Goal: Task Accomplishment & Management: Complete application form

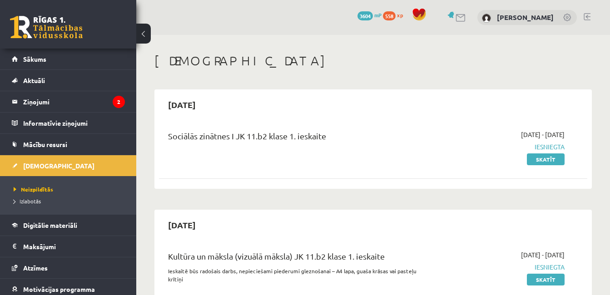
scroll to position [260, 0]
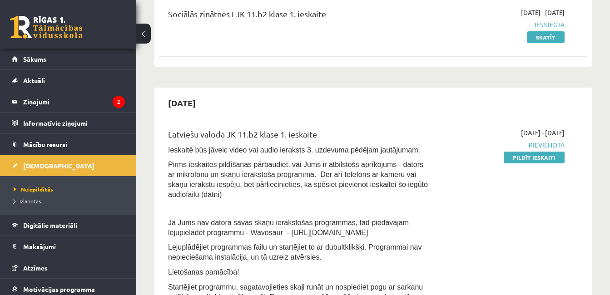
scroll to position [131, 0]
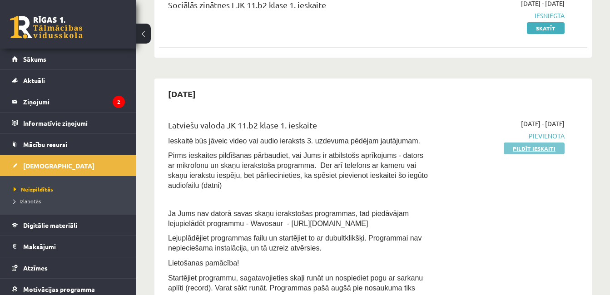
click at [530, 144] on link "Pildīt ieskaiti" at bounding box center [534, 149] width 61 height 12
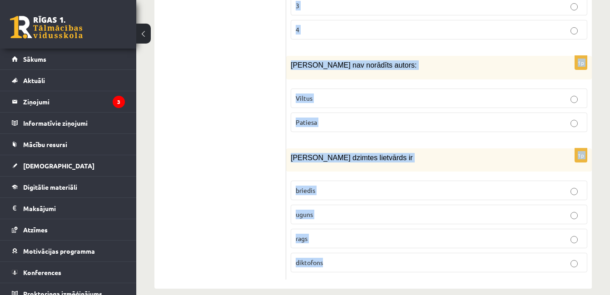
scroll to position [4431, 0]
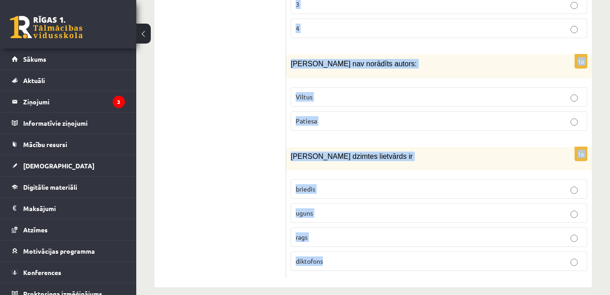
drag, startPoint x: 291, startPoint y: 110, endPoint x: 378, endPoint y: 260, distance: 173.3
copy form "Ja attēli neatbilst saturam, tas var norādīt, ka ziņa ir: Viltus Patiesa 1p Kā …"
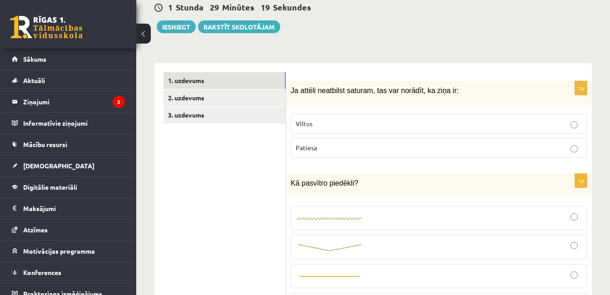
scroll to position [250, 0]
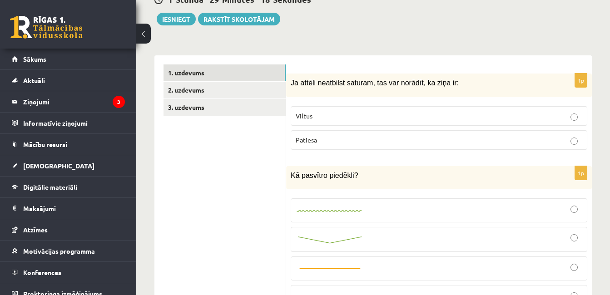
click at [469, 111] on p "Viltus" at bounding box center [439, 116] width 287 height 10
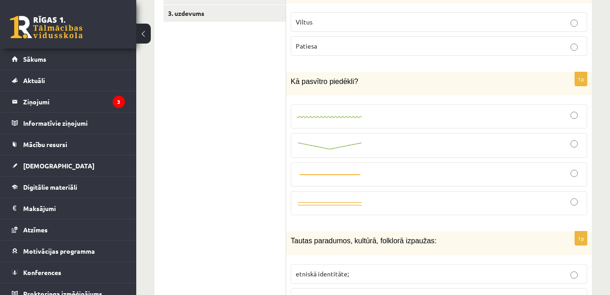
scroll to position [360, 0]
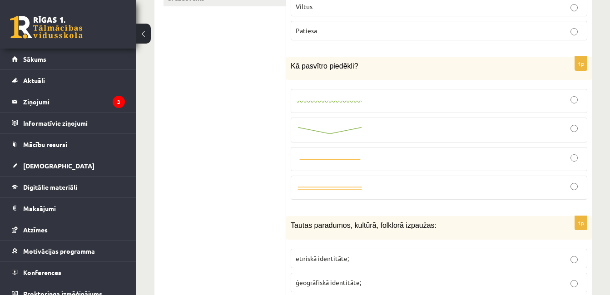
click at [330, 99] on label at bounding box center [439, 101] width 297 height 24
click at [344, 254] on p "etniskā identitāte;" at bounding box center [439, 259] width 287 height 10
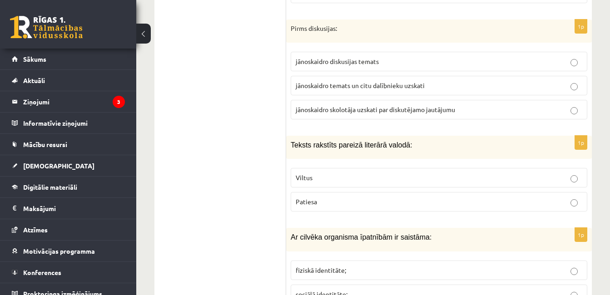
scroll to position [681, 0]
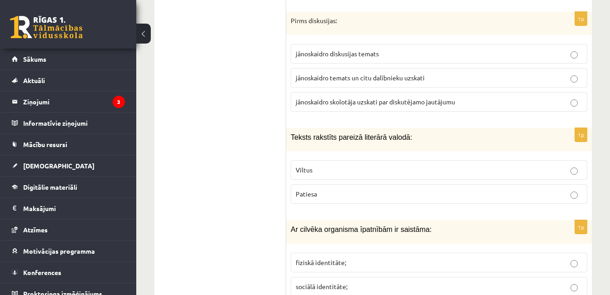
click at [331, 74] on span "jānoskaidro temats un citu dalībnieku uzskati" at bounding box center [360, 78] width 129 height 8
click at [349, 190] on p "Patiesa" at bounding box center [439, 195] width 287 height 10
click at [346, 258] on p "fiziskā identitāte;" at bounding box center [439, 263] width 287 height 10
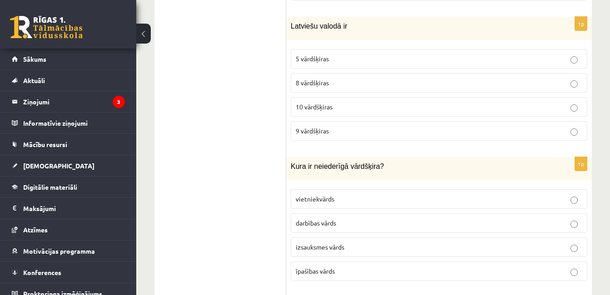
scroll to position [1033, 0]
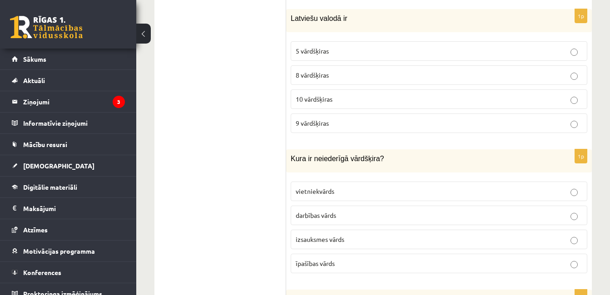
click at [319, 71] on span "8 vārdšķiras" at bounding box center [312, 75] width 33 height 8
click at [348, 235] on p "izsauksmes vārds" at bounding box center [439, 240] width 287 height 10
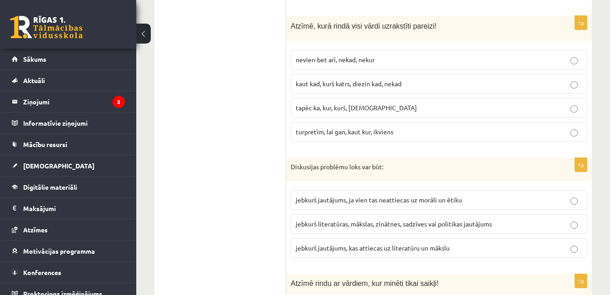
scroll to position [1300, 0]
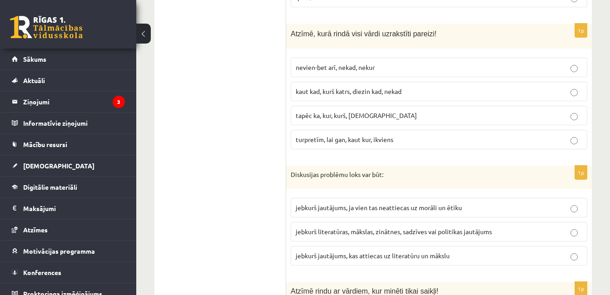
click at [379, 82] on label "kaut kad, kurš katrs, diezin kad, nekad" at bounding box center [439, 92] width 297 height 20
click at [419, 222] on label "jebkurš literatūras, mākslas, zinātnes, sadzīves vai politikas jautājums" at bounding box center [439, 232] width 297 height 20
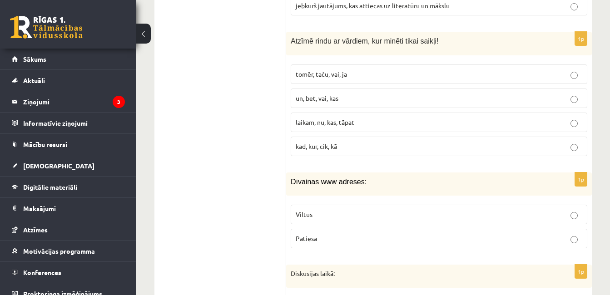
scroll to position [1558, 0]
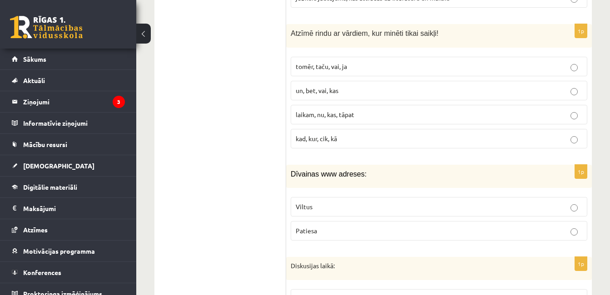
click at [351, 62] on label "tomēr, taču, vai, ja" at bounding box center [439, 67] width 297 height 20
click at [331, 202] on p "Viltus" at bounding box center [439, 207] width 287 height 10
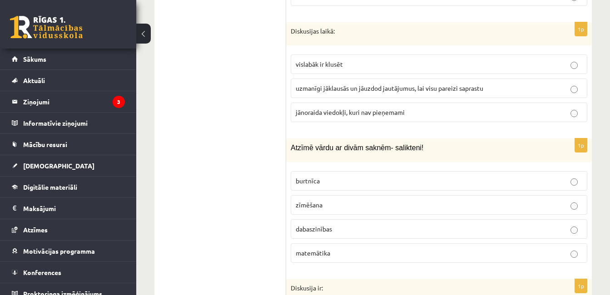
scroll to position [1801, 0]
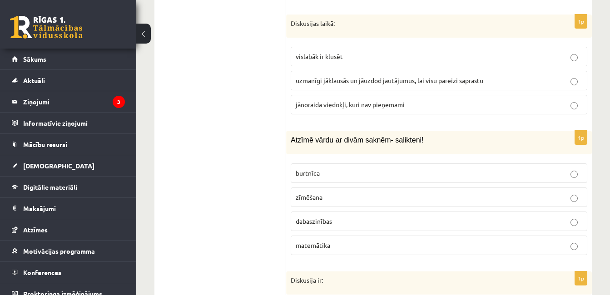
click at [390, 71] on label "uzmanīgi jāklausās un jāuzdod jautājumus, lai visu pareizi saprastu" at bounding box center [439, 81] width 297 height 20
click at [325, 217] on span "dabaszinības" at bounding box center [314, 221] width 36 height 8
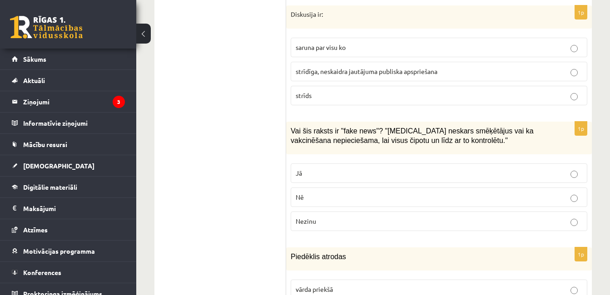
scroll to position [2059, 0]
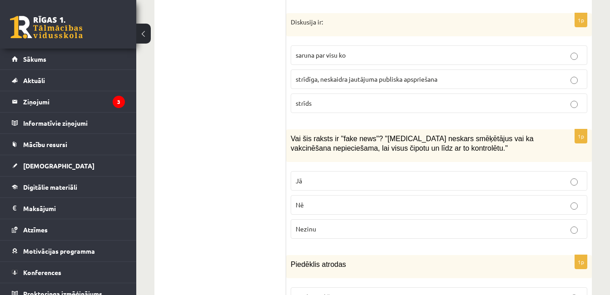
click at [418, 75] on label "strīdīga, neskaidra jautājuma publiska apspriešana" at bounding box center [439, 80] width 297 height 20
click at [320, 176] on p "Jā" at bounding box center [439, 181] width 287 height 10
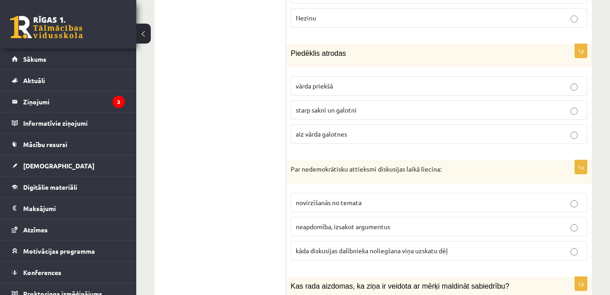
scroll to position [2286, 0]
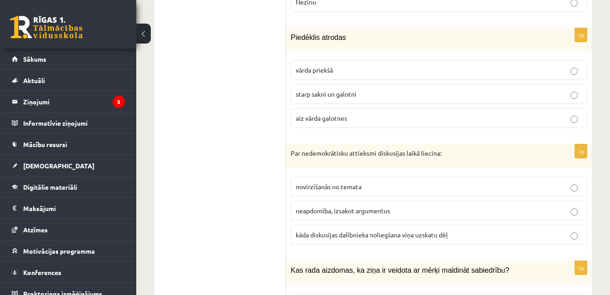
click at [413, 85] on label "starp sakni un galotni" at bounding box center [439, 95] width 297 height 20
click at [328, 225] on label "kāda diskusijas dalībnieka noliegšana viņa uzskatu dēļ" at bounding box center [439, 235] width 297 height 20
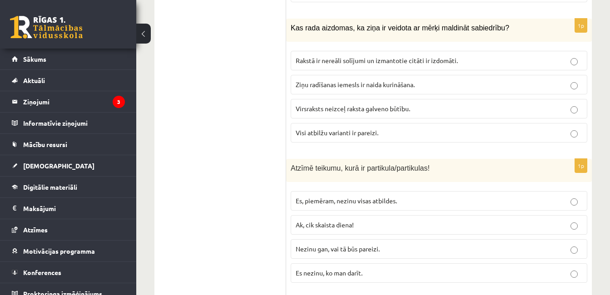
scroll to position [2521, 0]
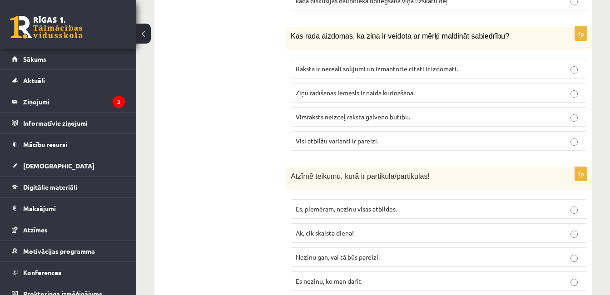
click at [371, 139] on label "Visi atbilžu varianti ir pareizi." at bounding box center [439, 141] width 297 height 20
click at [345, 252] on label "Nezinu gan, vai tā būs pareizi." at bounding box center [439, 258] width 297 height 20
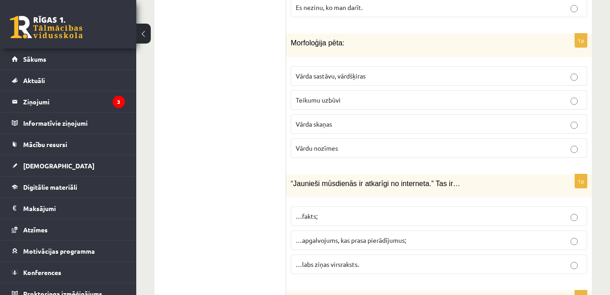
scroll to position [2819, 0]
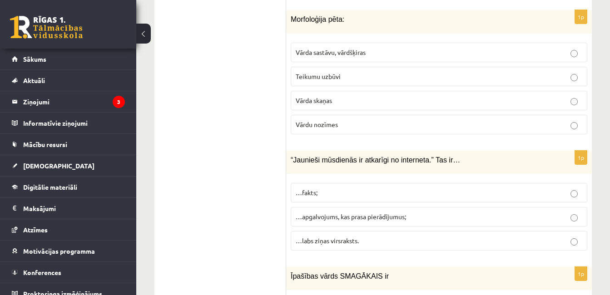
click at [352, 48] on span "Vārda sastāvu, vārdšķiras" at bounding box center [331, 52] width 70 height 8
click at [356, 213] on span "…apgalvojums, kas prasa pierādījumus;" at bounding box center [351, 217] width 110 height 8
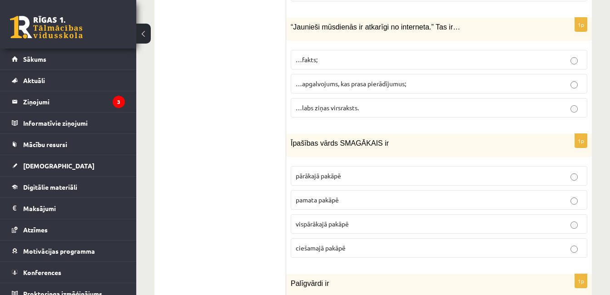
scroll to position [2998, 0]
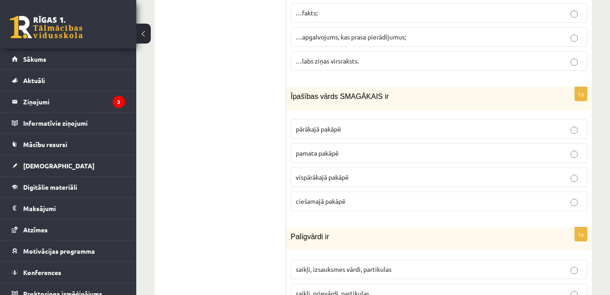
click at [433, 124] on label "pārākajā pakāpē" at bounding box center [439, 130] width 297 height 20
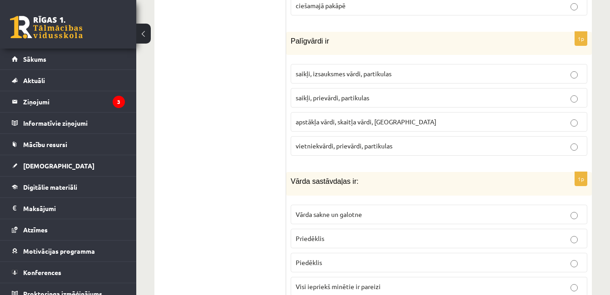
scroll to position [3202, 0]
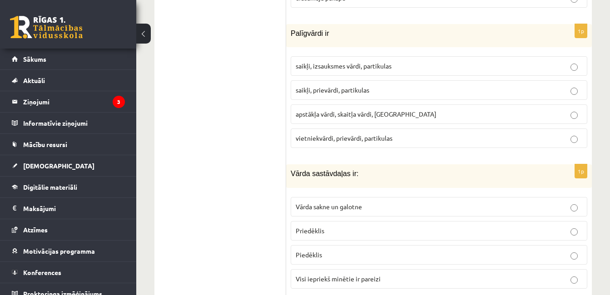
click at [366, 85] on p "saikļi, prievārdi, partikulas" at bounding box center [439, 90] width 287 height 10
click at [372, 275] on span "Visi iepriekš minētie ir pareizi" at bounding box center [338, 279] width 85 height 8
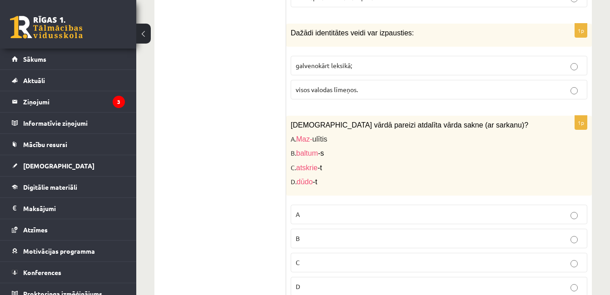
scroll to position [3492, 0]
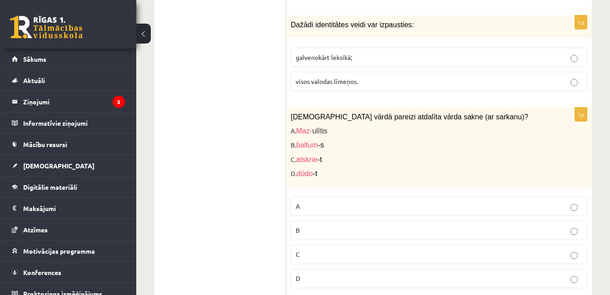
click at [359, 72] on label "visos valodas līmeņos." at bounding box center [439, 82] width 297 height 20
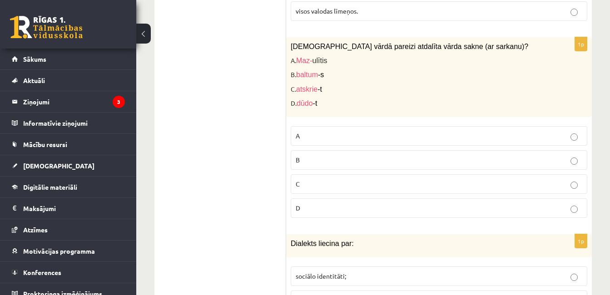
scroll to position [3578, 0]
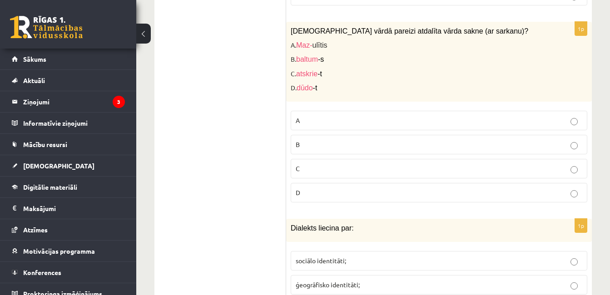
click at [331, 164] on p "C" at bounding box center [439, 169] width 287 height 10
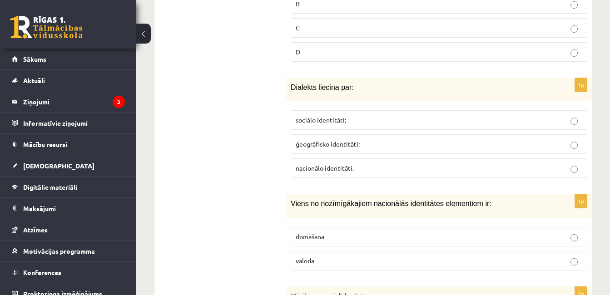
scroll to position [3781, 0]
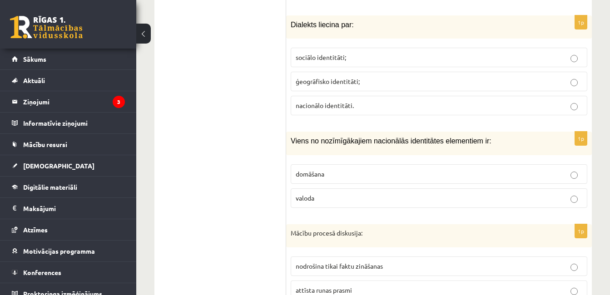
click at [324, 77] on span "ģeogrāfisko identitāti;" at bounding box center [328, 81] width 64 height 8
click at [326, 194] on p "valoda" at bounding box center [439, 199] width 287 height 10
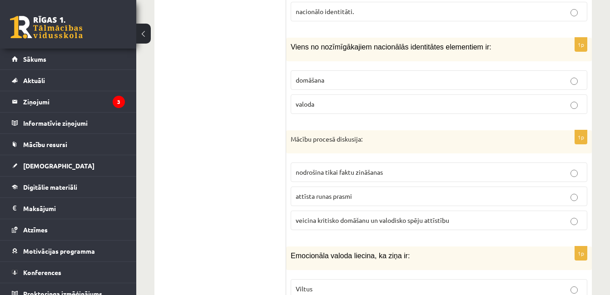
scroll to position [3883, 0]
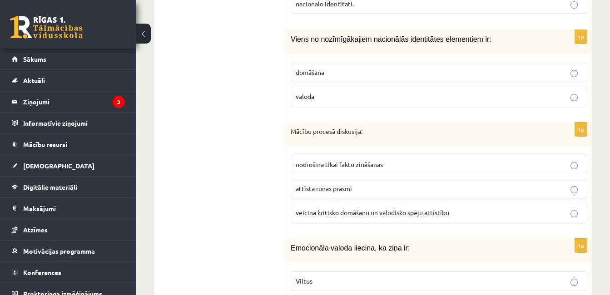
click at [463, 210] on label "veicina kritisko domāšanu un valodisko spēju attīstību" at bounding box center [439, 213] width 297 height 20
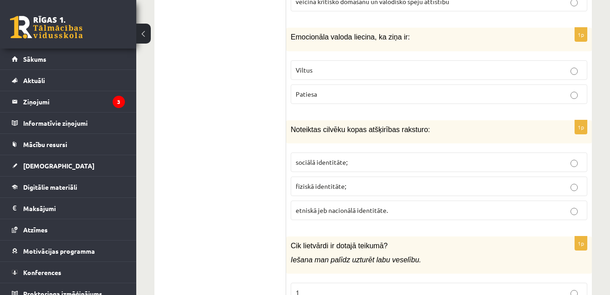
scroll to position [4102, 0]
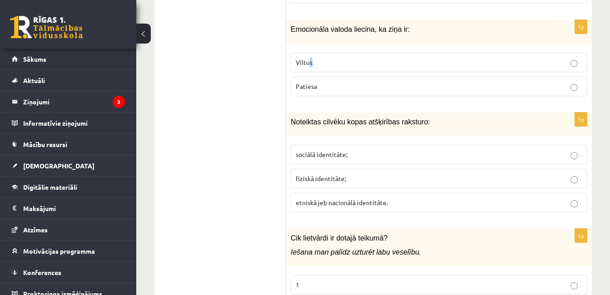
click at [311, 57] on label "Viltus" at bounding box center [439, 63] width 297 height 20
click at [339, 58] on p "Viltus" at bounding box center [439, 63] width 287 height 10
click at [386, 199] on span "etniskā jeb nacionālā identitāte." at bounding box center [342, 203] width 92 height 8
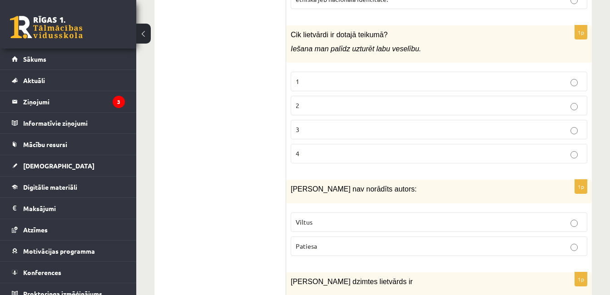
scroll to position [4322, 0]
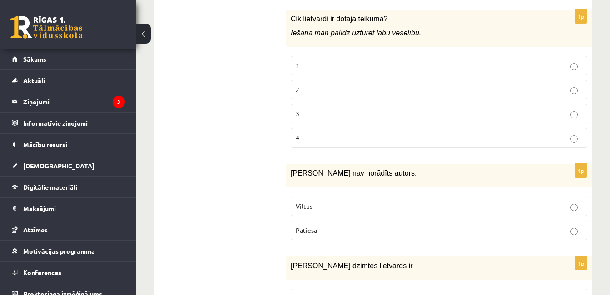
click at [346, 109] on p "3" at bounding box center [439, 114] width 287 height 10
click at [351, 197] on label "Viltus" at bounding box center [439, 207] width 297 height 20
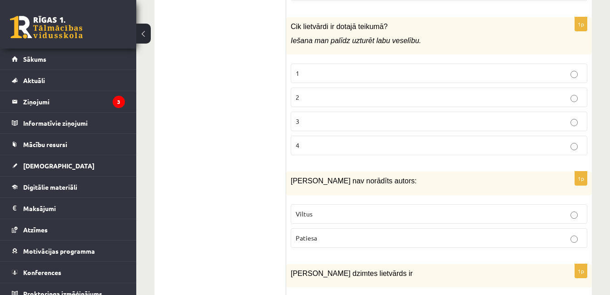
scroll to position [4431, 0]
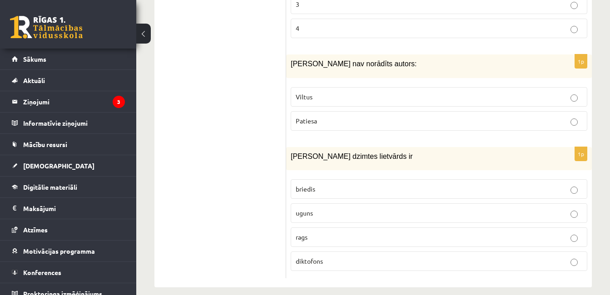
click at [529, 209] on p "uguns" at bounding box center [439, 214] width 287 height 10
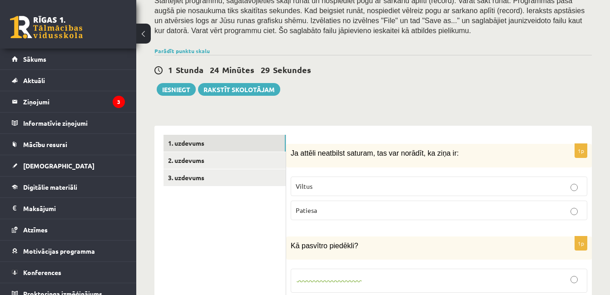
scroll to position [204, 0]
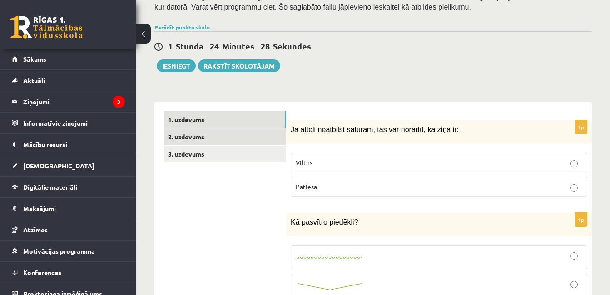
click at [236, 129] on link "2. uzdevums" at bounding box center [225, 137] width 122 height 17
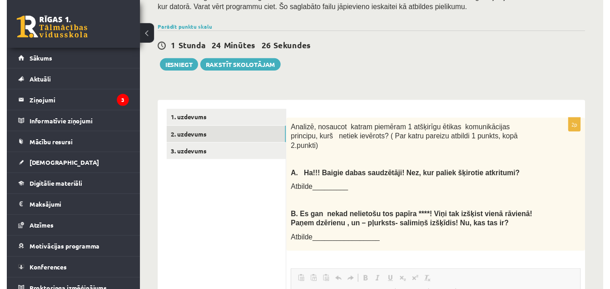
scroll to position [0, 0]
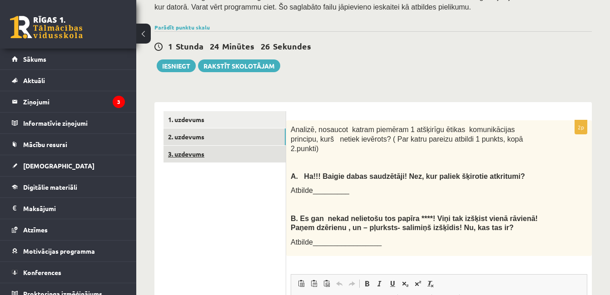
click at [255, 146] on link "3. uzdevums" at bounding box center [225, 154] width 122 height 17
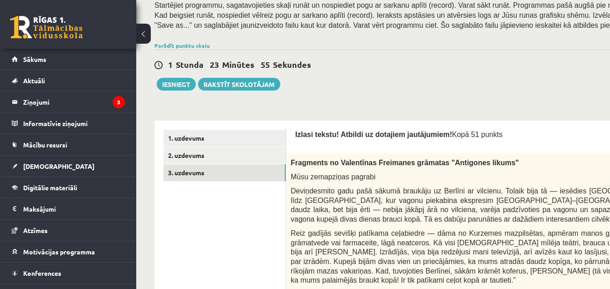
scroll to position [242, 0]
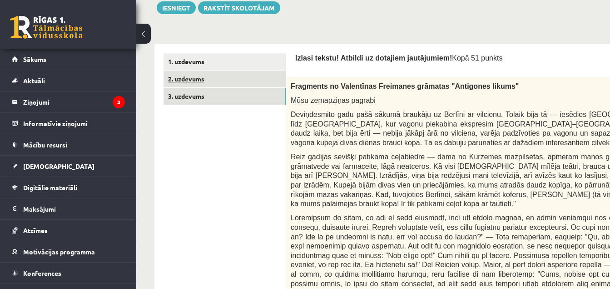
click at [255, 79] on link "2. uzdevums" at bounding box center [225, 78] width 122 height 17
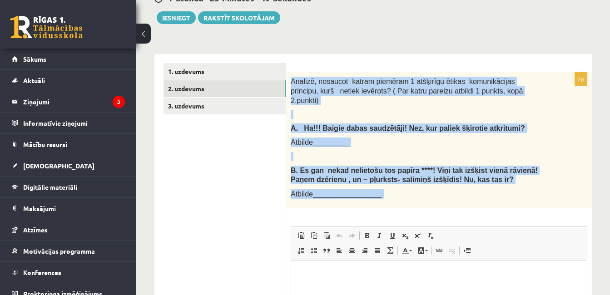
scroll to position [380, 0]
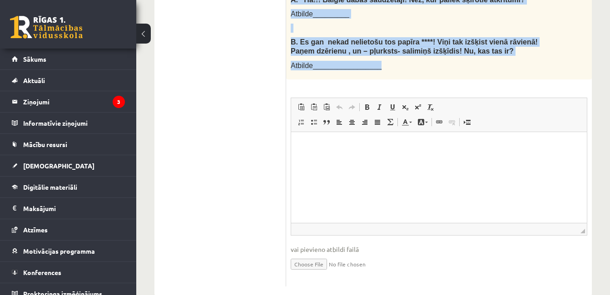
drag, startPoint x: 288, startPoint y: 70, endPoint x: 436, endPoint y: 48, distance: 149.7
click at [436, 48] on div "Analizē, nosaucot katram piemēram 1 atšķirīgu ētikas komunikācijas principu, ku…" at bounding box center [439, 12] width 306 height 136
copy div "Analizē, nosaucot katram piemēram 1 atšķirīgu ētikas komunikācijas principu, ku…"
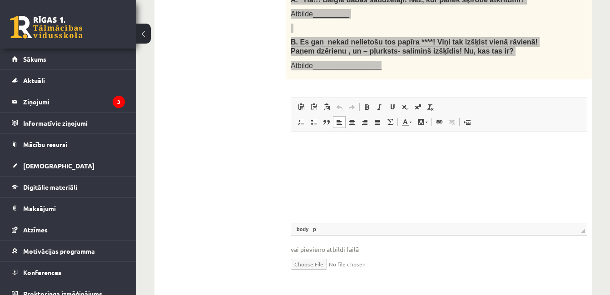
click at [386, 160] on html at bounding box center [439, 146] width 296 height 28
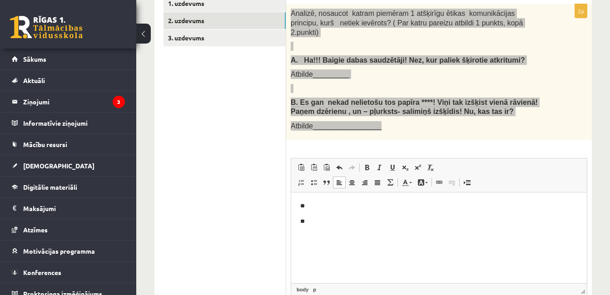
scroll to position [318, 0]
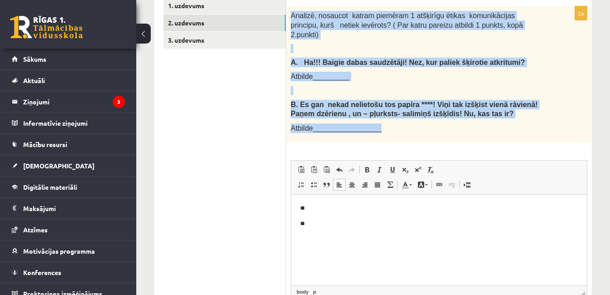
click at [314, 44] on p at bounding box center [416, 48] width 251 height 9
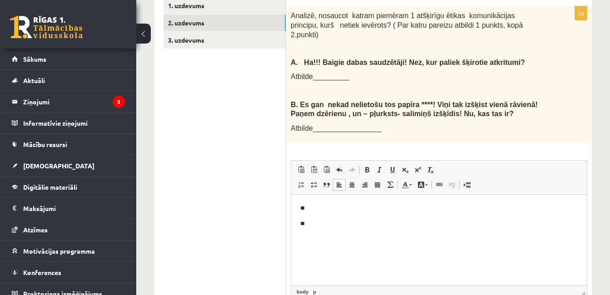
click at [314, 44] on p at bounding box center [416, 48] width 251 height 9
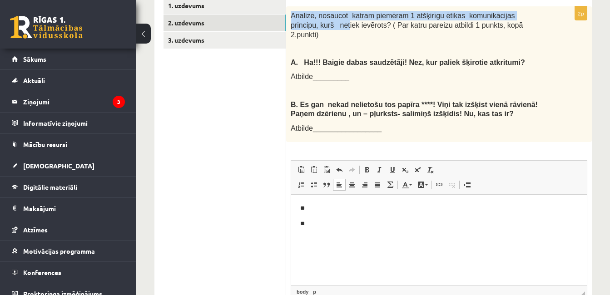
scroll to position [316, 0]
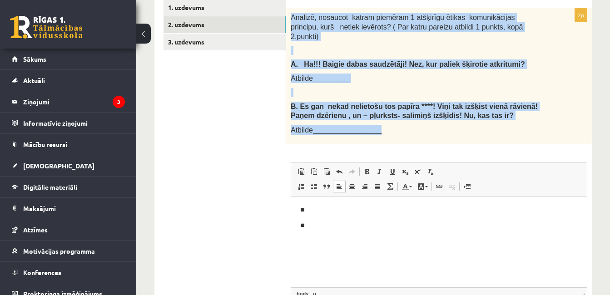
drag, startPoint x: 291, startPoint y: 6, endPoint x: 408, endPoint y: 119, distance: 162.3
click at [408, 119] on div "Analizē, nosaucot katram piemēram 1 atšķirīgu ētikas komunikācijas principu, ku…" at bounding box center [439, 76] width 306 height 136
copy div "Analizē, nosaucot katram piemēram 1 atšķirīgu ētikas komunikācijas principu, ku…"
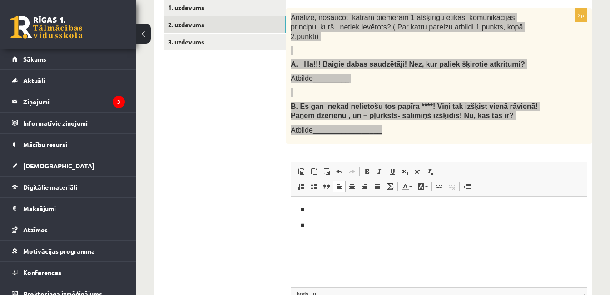
click at [324, 219] on body "** **" at bounding box center [439, 217] width 278 height 25
click at [324, 212] on p "**" at bounding box center [439, 210] width 278 height 10
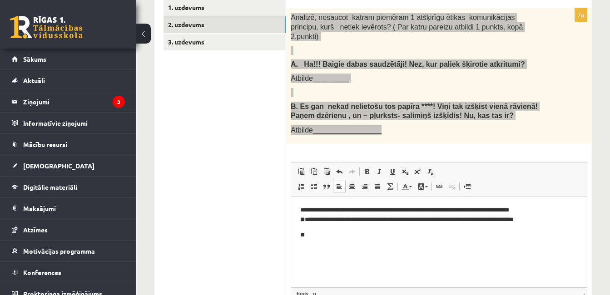
click at [311, 220] on p "**********" at bounding box center [439, 214] width 278 height 19
click at [308, 220] on p "**********" at bounding box center [439, 214] width 278 height 19
drag, startPoint x: 305, startPoint y: 219, endPoint x: 299, endPoint y: 218, distance: 5.5
click at [299, 218] on html "**********" at bounding box center [439, 222] width 296 height 52
click at [367, 168] on span at bounding box center [367, 171] width 7 height 7
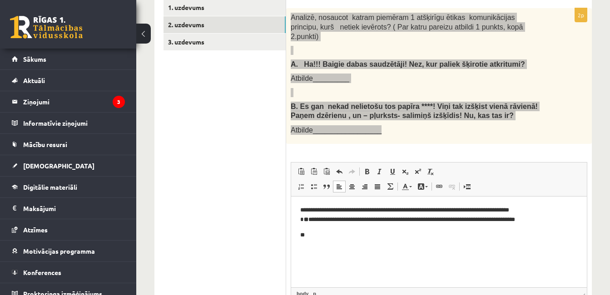
click at [307, 222] on b "*" at bounding box center [306, 219] width 5 height 6
click at [309, 231] on p "**" at bounding box center [439, 235] width 278 height 10
click at [297, 218] on html "**********" at bounding box center [439, 222] width 296 height 52
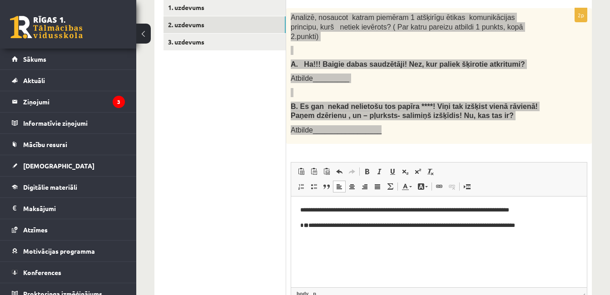
click at [307, 210] on p "**********" at bounding box center [439, 210] width 278 height 10
click at [543, 218] on body "**********" at bounding box center [439, 225] width 278 height 40
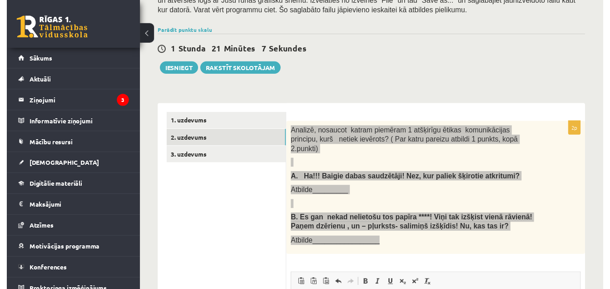
scroll to position [200, 0]
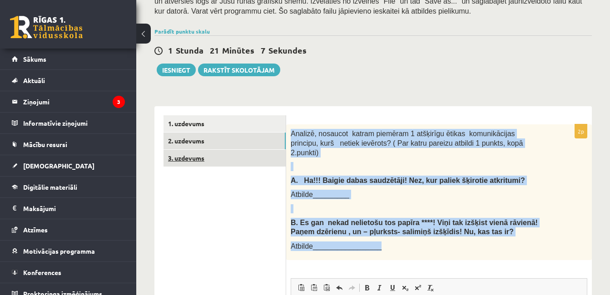
click at [213, 150] on link "3. uzdevums" at bounding box center [225, 158] width 122 height 17
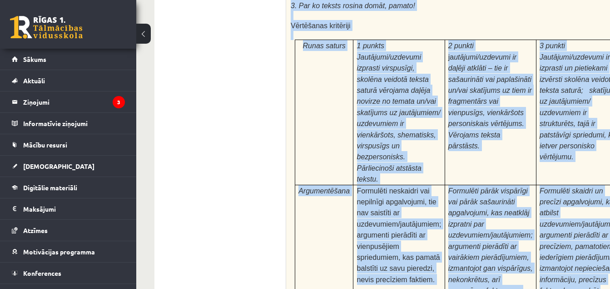
scroll to position [2921, 0]
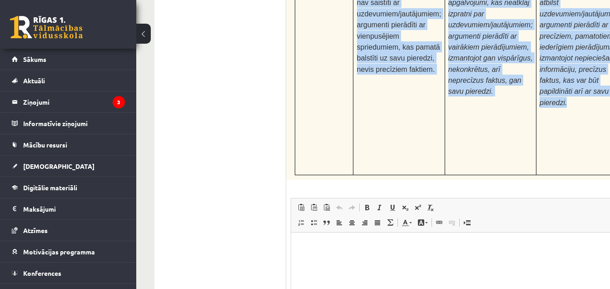
drag, startPoint x: 294, startPoint y: 96, endPoint x: 576, endPoint y: 39, distance: 287.5
copy form "Izlasi tekstu! Atbildi uz dotajiem jautājumiem! Kopā 51 punkts 0p Fragments no …"
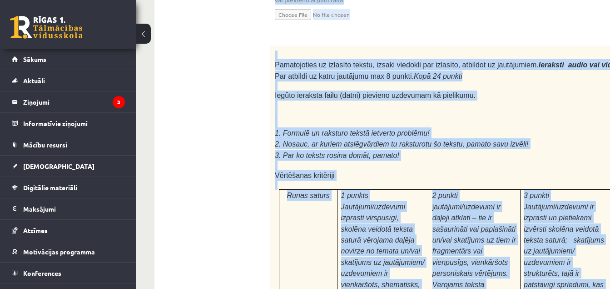
scroll to position [2556, 0]
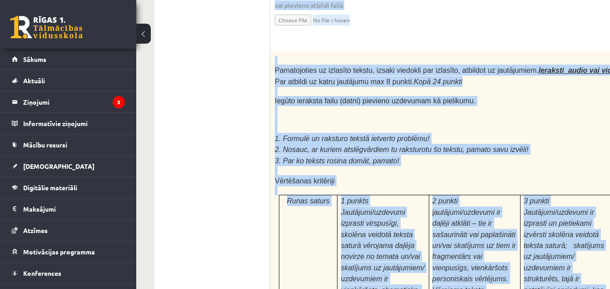
click at [495, 206] on p "ja utājumi/uzdevumi ir daļēji atklāti – tie ir sašaurināti vai paplašināti un/v…" at bounding box center [475, 256] width 85 height 100
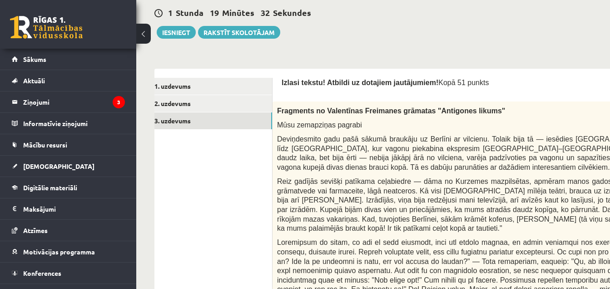
scroll to position [212, 0]
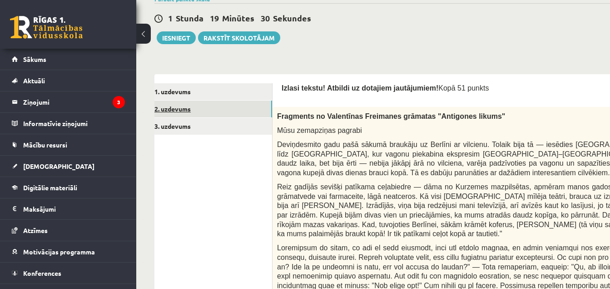
click at [239, 110] on link "2. uzdevums" at bounding box center [211, 108] width 122 height 17
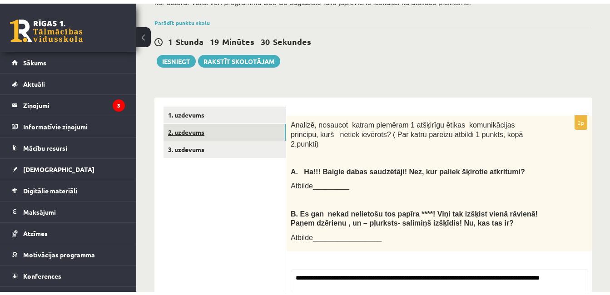
scroll to position [0, 0]
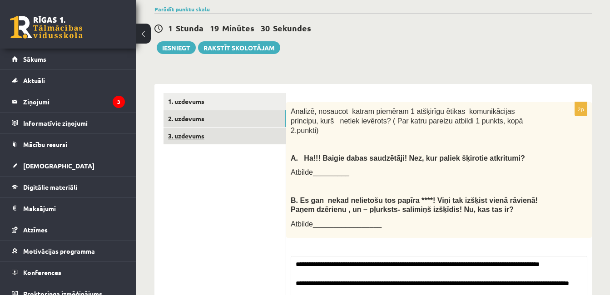
click at [234, 128] on link "3. uzdevums" at bounding box center [225, 136] width 122 height 17
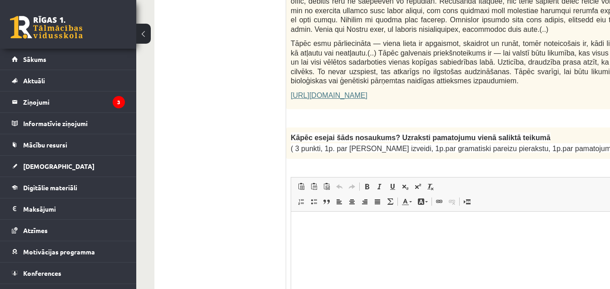
drag, startPoint x: 292, startPoint y: 103, endPoint x: 594, endPoint y: 125, distance: 302.1
copy form "Izlasi tekstu! Atbildi uz dotajiem jautājumiem! Kopā 51 punkts 0p Fragments no …"
click at [312, 217] on html at bounding box center [529, 225] width 477 height 28
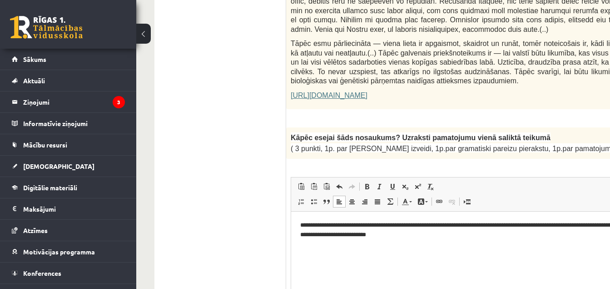
click at [371, 225] on p "**********" at bounding box center [517, 229] width 435 height 19
click at [439, 226] on p "**********" at bounding box center [517, 229] width 435 height 19
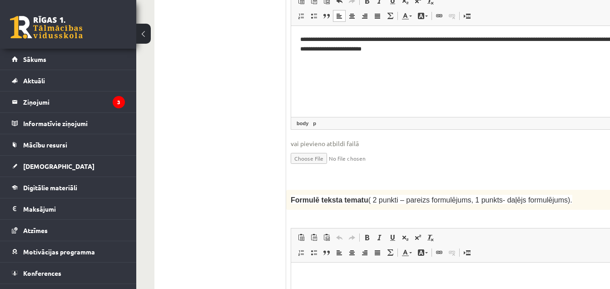
scroll to position [890, 0]
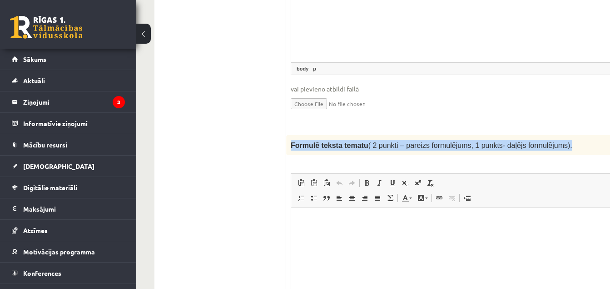
drag, startPoint x: 292, startPoint y: 115, endPoint x: 563, endPoint y: 119, distance: 270.9
click at [563, 140] on p "Formulē teksta tematu ( 2 punkti – pareizs formulējums, 1 punkts- daļējs formul…" at bounding box center [507, 145] width 433 height 11
copy span "Formulē teksta tematu ( 2 punkti – pareizs formulējums, 1 punkts- daļējs formul…"
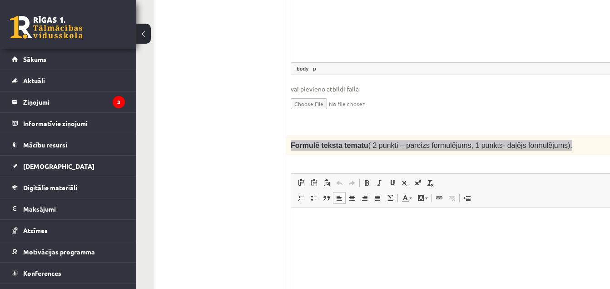
click at [331, 235] on html at bounding box center [529, 222] width 477 height 28
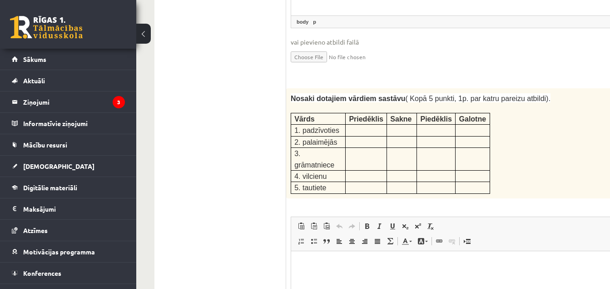
scroll to position [1179, 0]
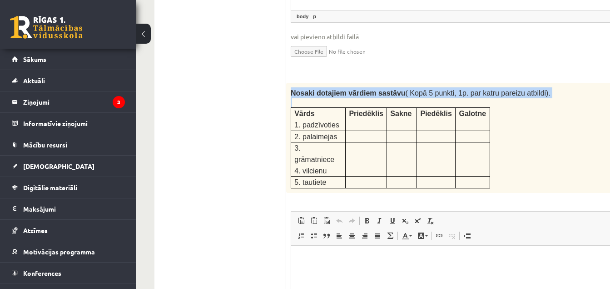
drag, startPoint x: 289, startPoint y: 58, endPoint x: 492, endPoint y: 149, distance: 223.0
click at [492, 149] on div "Nosaki dotajiem vārdiem sastāvu ( Kopā 5 punkti, 1p. par katru pareizu atbildi)…" at bounding box center [529, 138] width 487 height 110
copy div "Nosaki dotajiem vārdiem sastāvu ( Kopā 5 punkti, 1p. par katru pareizu atbildi)."
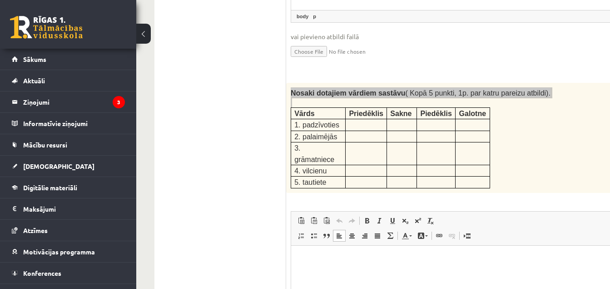
click at [320, 270] on html at bounding box center [529, 259] width 477 height 28
click at [306, 257] on p "**********" at bounding box center [517, 259] width 435 height 10
click at [325, 275] on p "**" at bounding box center [517, 274] width 435 height 10
drag, startPoint x: 309, startPoint y: 256, endPoint x: 316, endPoint y: 264, distance: 10.9
click at [309, 256] on p "**********" at bounding box center [517, 259] width 435 height 10
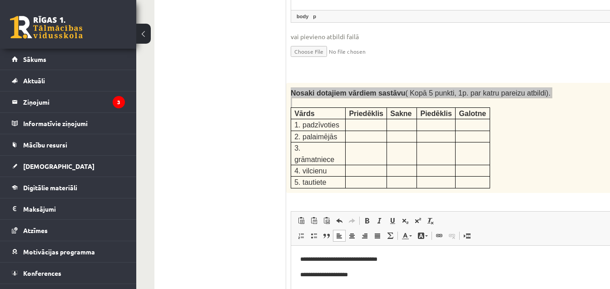
click at [346, 258] on p "**********" at bounding box center [517, 259] width 435 height 10
click at [359, 270] on p "**********" at bounding box center [517, 274] width 435 height 10
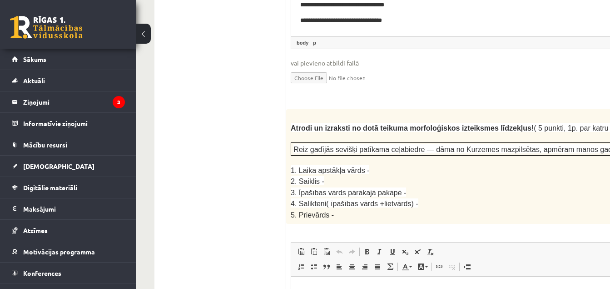
scroll to position [1484, 0]
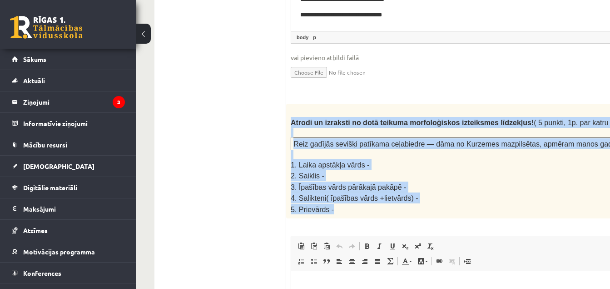
drag, startPoint x: 290, startPoint y: 75, endPoint x: 397, endPoint y: 167, distance: 141.1
click at [397, 167] on div "Atrodi un izraksti no dotā teikuma morfoloģiskos izteiksmes līdzekļus! ( 5 punk…" at bounding box center [529, 161] width 487 height 115
copy div "Atrodi un izraksti no dotā teikuma morfoloģiskos izteiksmes līdzekļus! ( 5 punk…"
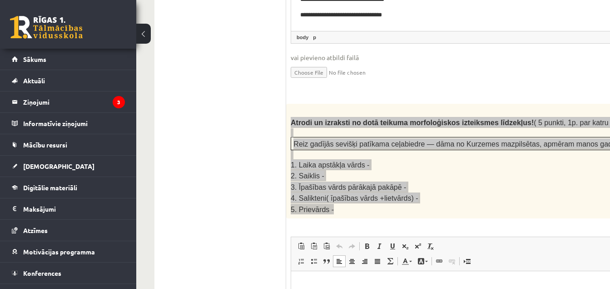
click at [360, 295] on html at bounding box center [529, 285] width 477 height 28
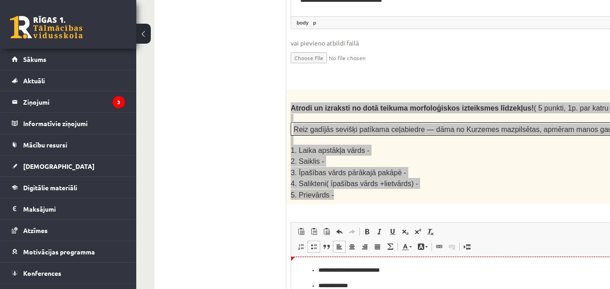
click at [319, 271] on p "**********" at bounding box center [518, 270] width 399 height 10
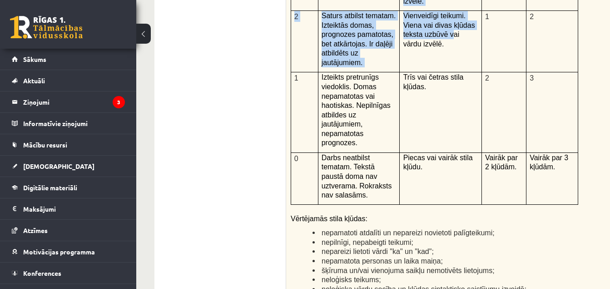
scroll to position [2050, 0]
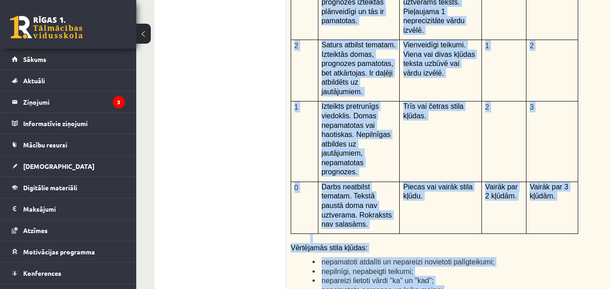
drag, startPoint x: 289, startPoint y: 69, endPoint x: 499, endPoint y: 237, distance: 268.4
click at [499, 237] on div "Kā doto citātu var attiecināt uz Tavu dzīvi? Uzraksti savu atbildi, nosaucot un…" at bounding box center [529, 105] width 487 height 472
copy div "Kā doto citātu var attiecināt uz Tavu dzīvi? Uzraksti savu atbildi, nosaucot un…"
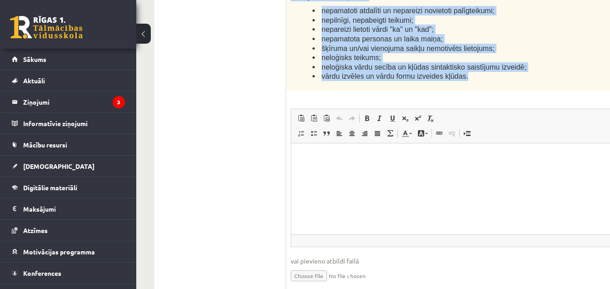
scroll to position [2295, 0]
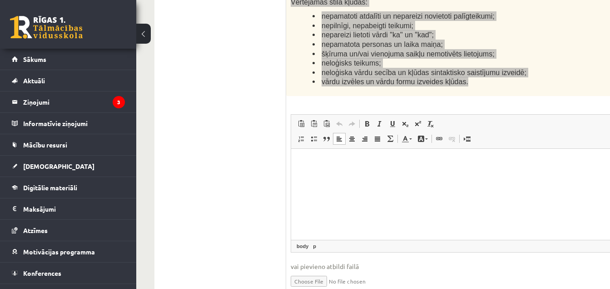
click at [417, 176] on html at bounding box center [529, 162] width 477 height 28
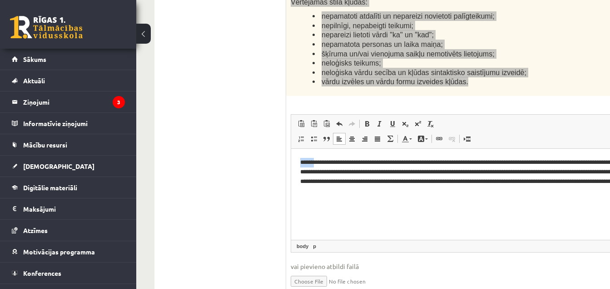
drag, startPoint x: 315, startPoint y: 161, endPoint x: 239, endPoint y: 166, distance: 77.0
click at [291, 166] on html "**********" at bounding box center [529, 176] width 477 height 56
click at [306, 159] on p "**********" at bounding box center [517, 176] width 435 height 38
click at [305, 161] on p "**********" at bounding box center [517, 176] width 435 height 38
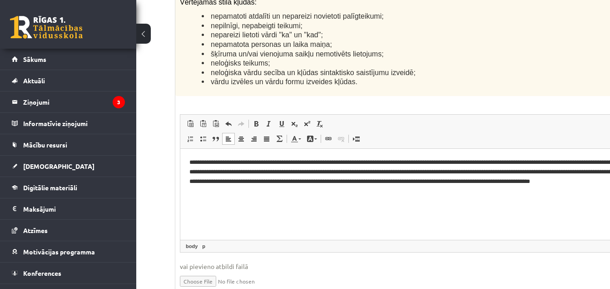
scroll to position [2295, 112]
click at [509, 183] on p "**********" at bounding box center [406, 176] width 435 height 38
click at [553, 180] on p "**********" at bounding box center [406, 176] width 435 height 38
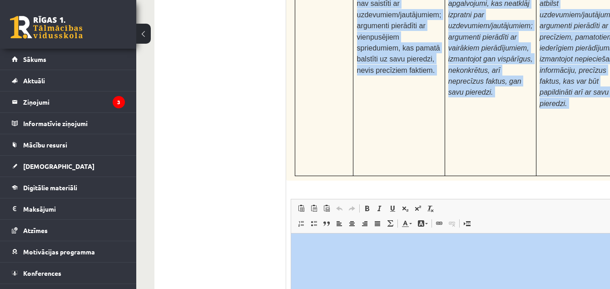
scroll to position [2921, 0]
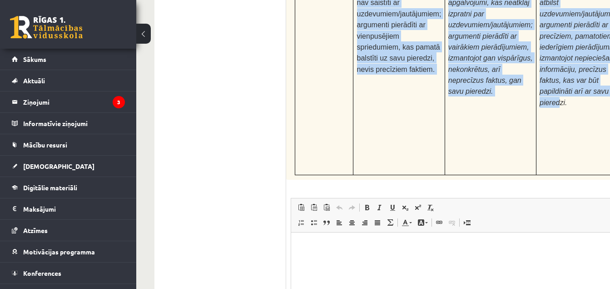
drag, startPoint x: 287, startPoint y: 70, endPoint x: 544, endPoint y: 21, distance: 261.8
copy div "Pamatojoties uz izlasīto tekstu, izsaki viedokli par izlasīto, atbildot uz jaut…"
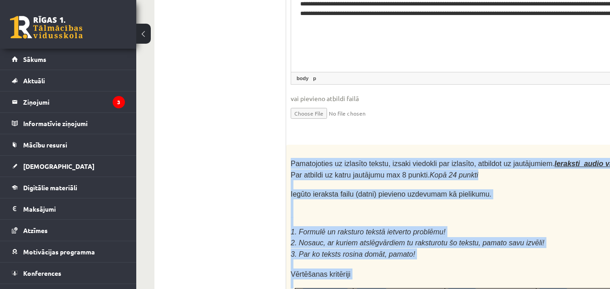
scroll to position [2452, 0]
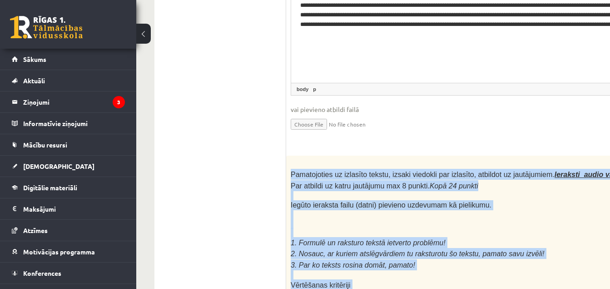
click at [562, 237] on p "1. Formulē un raksturo tekstā ietverto problēmu!" at bounding box center [507, 242] width 433 height 11
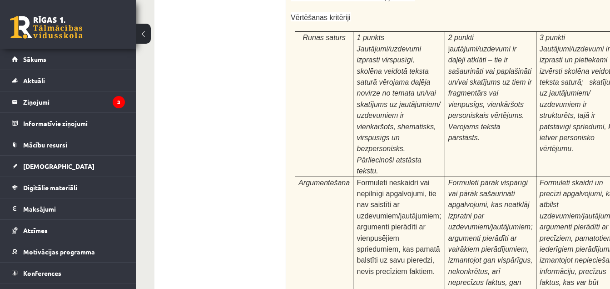
scroll to position [2921, 0]
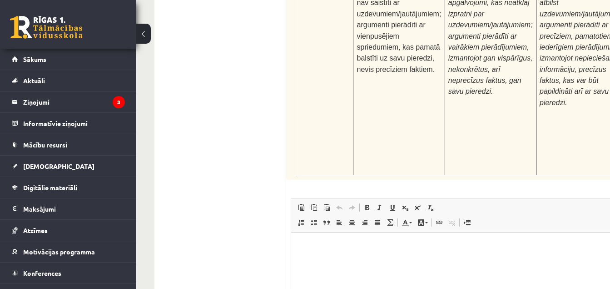
type input "**********"
click at [318, 259] on html at bounding box center [529, 246] width 477 height 28
click at [602, 52] on div "24p Pamatojoties uz izlasīto tekstu, izsaki viedokli par izlasīto, atbildot uz …" at bounding box center [529, 41] width 487 height 710
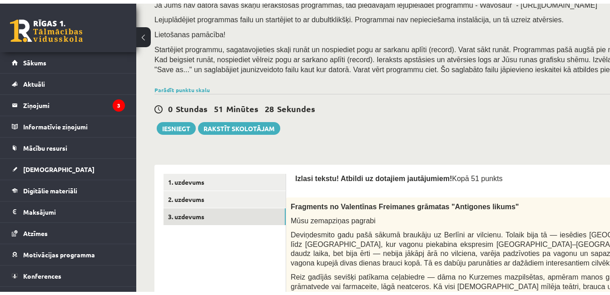
scroll to position [139, 0]
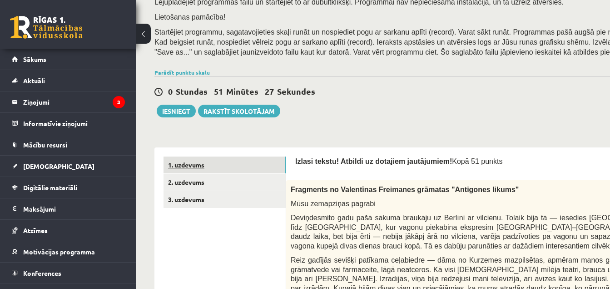
click at [282, 162] on link "1. uzdevums" at bounding box center [225, 164] width 122 height 17
click at [278, 162] on link "1. uzdevums" at bounding box center [225, 164] width 122 height 17
click at [263, 163] on link "1. uzdevums" at bounding box center [225, 164] width 122 height 17
click at [239, 168] on link "1. uzdevums" at bounding box center [225, 164] width 122 height 17
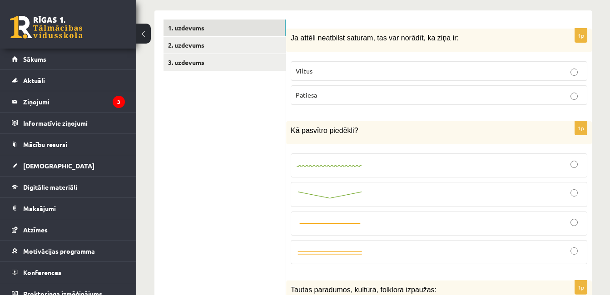
scroll to position [303, 0]
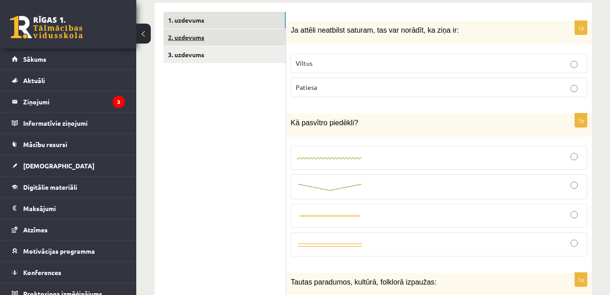
click at [263, 35] on link "2. uzdevums" at bounding box center [225, 37] width 122 height 17
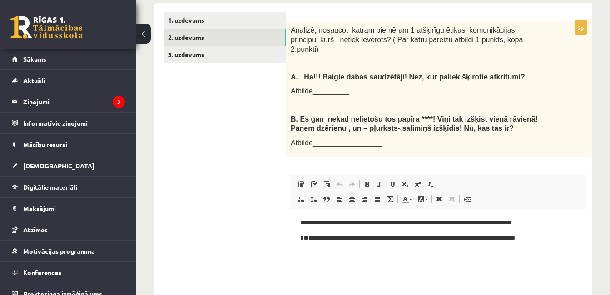
scroll to position [0, 0]
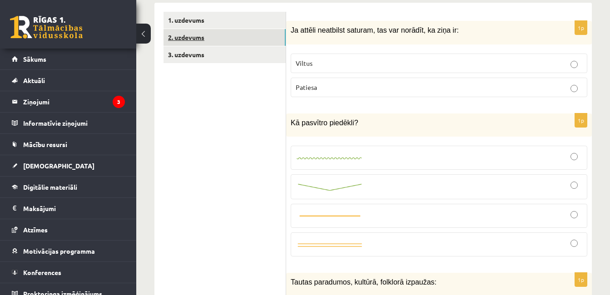
click at [237, 29] on link "2. uzdevums" at bounding box center [225, 37] width 122 height 17
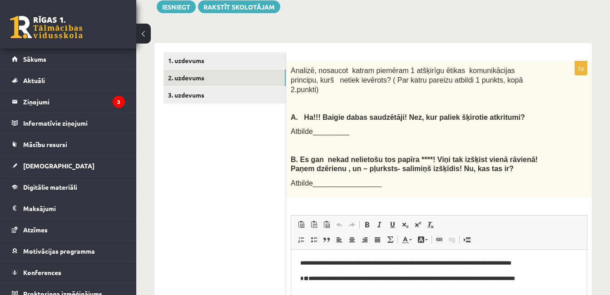
scroll to position [258, 0]
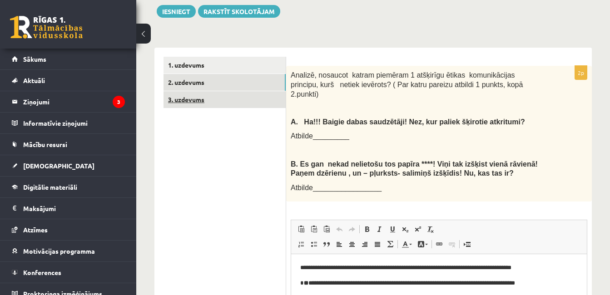
click at [229, 91] on link "3. uzdevums" at bounding box center [225, 99] width 122 height 17
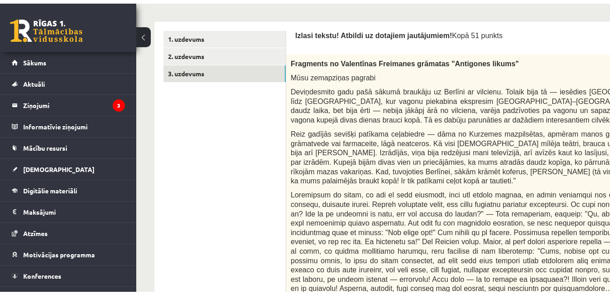
scroll to position [186, 0]
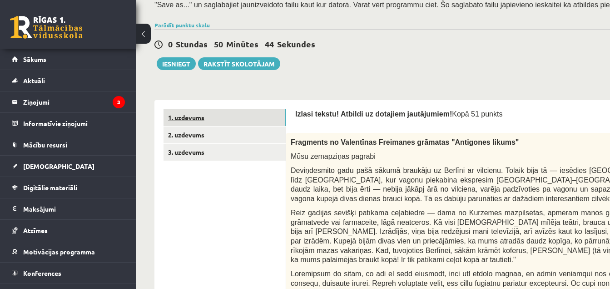
click at [213, 121] on link "1. uzdevums" at bounding box center [225, 117] width 122 height 17
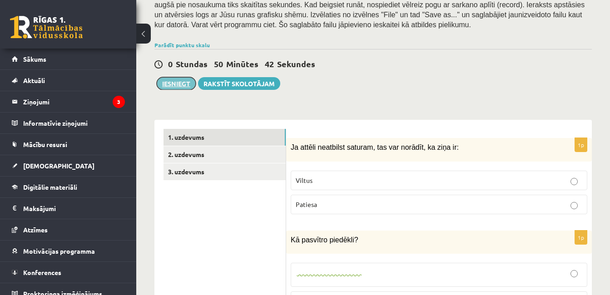
click at [183, 77] on button "Iesniegt" at bounding box center [176, 83] width 39 height 13
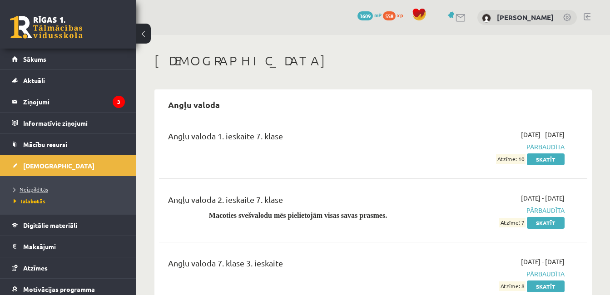
click at [40, 188] on span "Neizpildītās" at bounding box center [31, 189] width 35 height 7
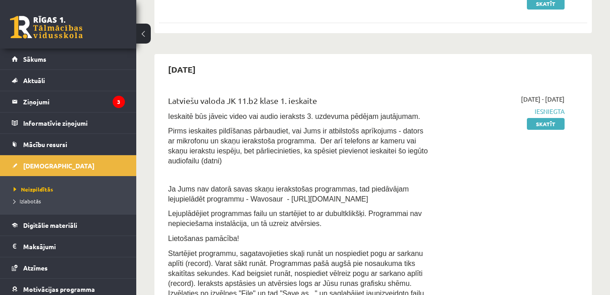
scroll to position [184, 0]
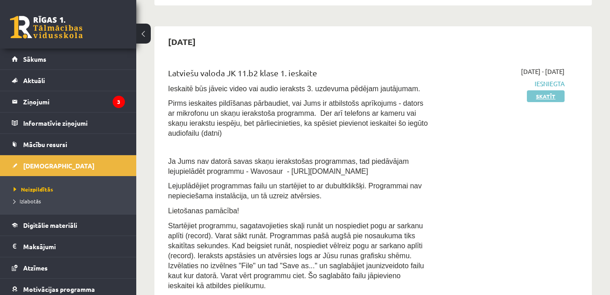
click at [552, 93] on link "Skatīt" at bounding box center [546, 96] width 38 height 12
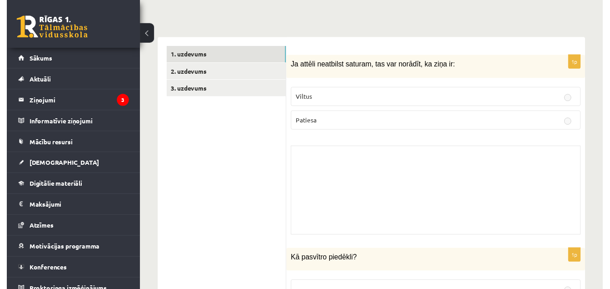
scroll to position [263, 0]
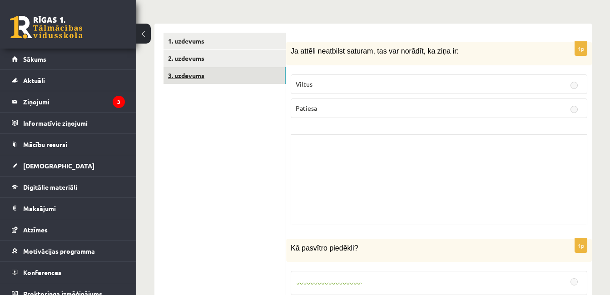
click at [244, 67] on link "3. uzdevums" at bounding box center [225, 75] width 122 height 17
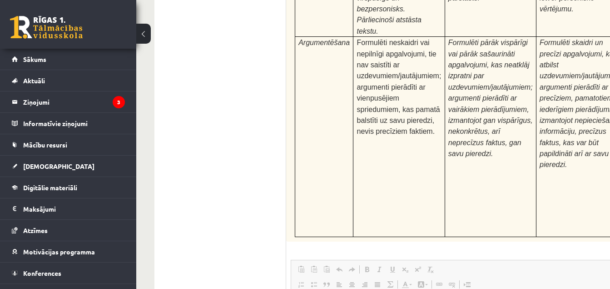
scroll to position [3642, 0]
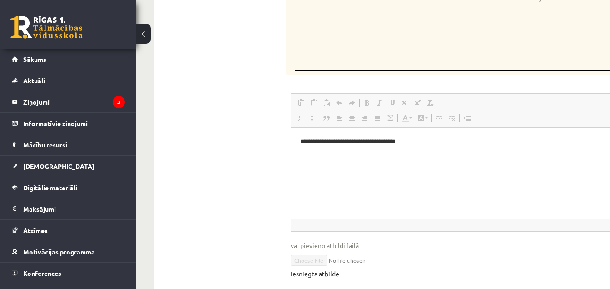
click at [323, 269] on link "Iesniegtā atbilde" at bounding box center [315, 274] width 49 height 10
click at [317, 269] on link "Iesniegtā atbilde" at bounding box center [315, 274] width 49 height 10
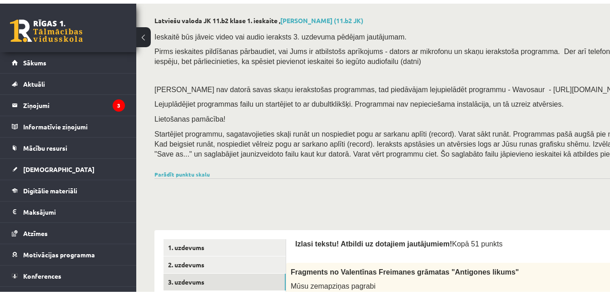
scroll to position [0, 0]
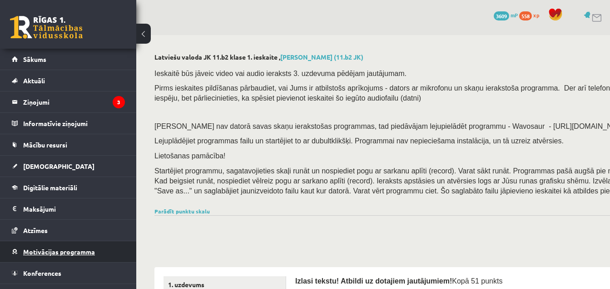
click at [78, 253] on span "Motivācijas programma" at bounding box center [59, 251] width 72 height 8
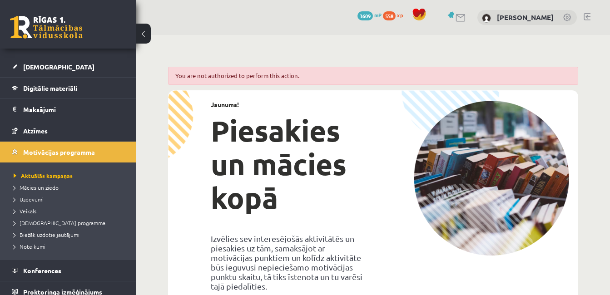
scroll to position [101, 0]
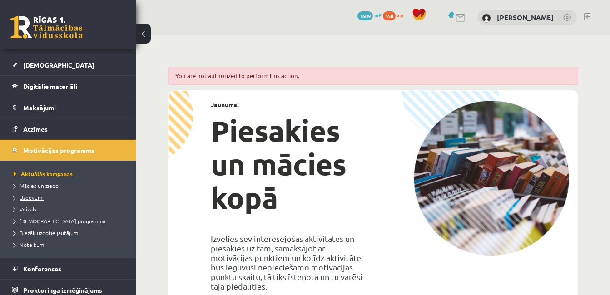
click at [26, 195] on span "Uzdevumi" at bounding box center [29, 197] width 30 height 7
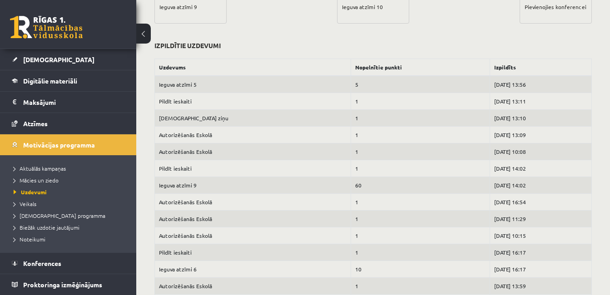
scroll to position [381, 0]
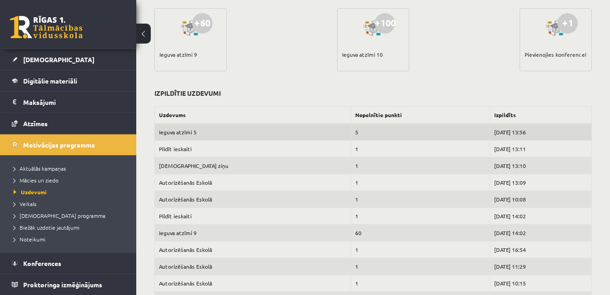
click at [175, 133] on td "Ieguva atzīmi 5" at bounding box center [253, 132] width 196 height 17
click at [54, 65] on link "[DEMOGRAPHIC_DATA]" at bounding box center [68, 59] width 113 height 21
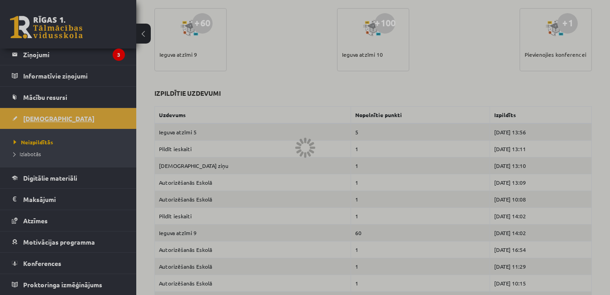
scroll to position [47, 0]
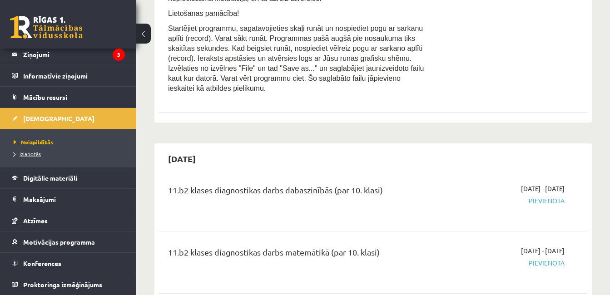
click at [30, 154] on span "Izlabotās" at bounding box center [27, 153] width 27 height 7
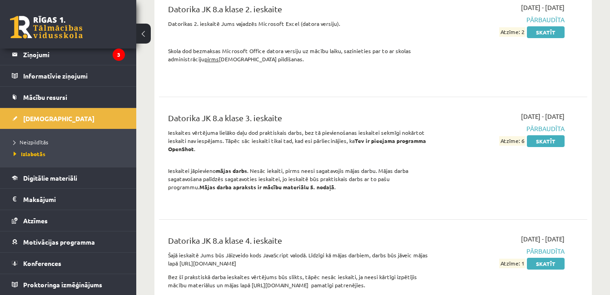
scroll to position [3836, 0]
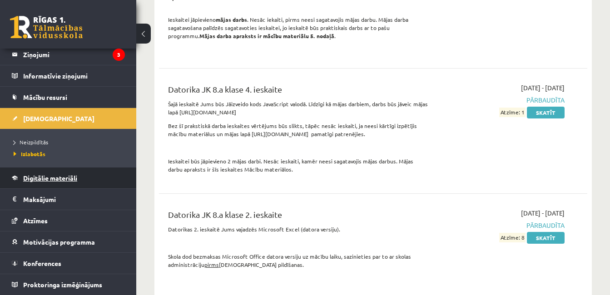
click at [61, 183] on link "Digitālie materiāli" at bounding box center [68, 178] width 113 height 21
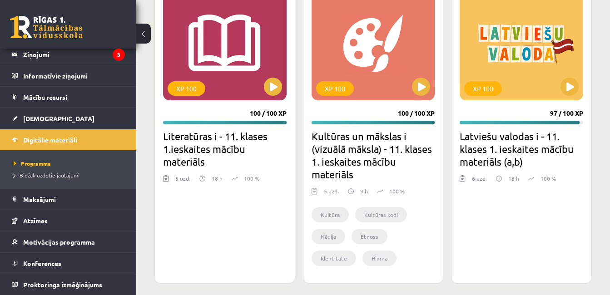
scroll to position [1959, 0]
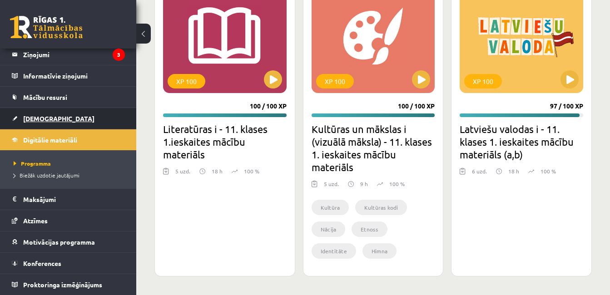
click at [52, 125] on link "[DEMOGRAPHIC_DATA]" at bounding box center [68, 118] width 113 height 21
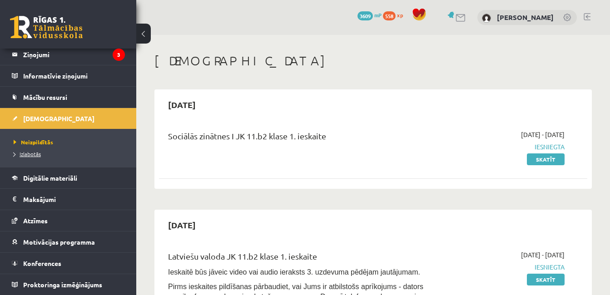
click at [34, 157] on link "Izlabotās" at bounding box center [71, 154] width 114 height 8
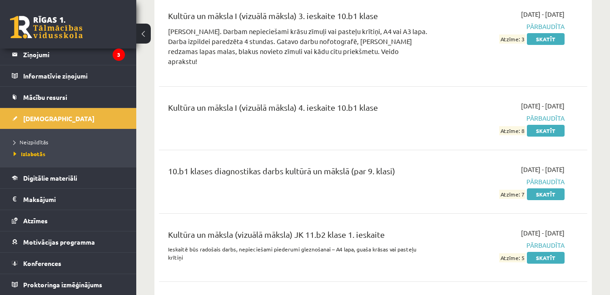
scroll to position [7364, 0]
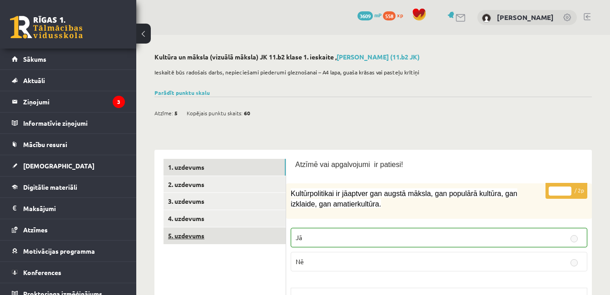
click at [261, 232] on link "5. uzdevums" at bounding box center [225, 236] width 122 height 17
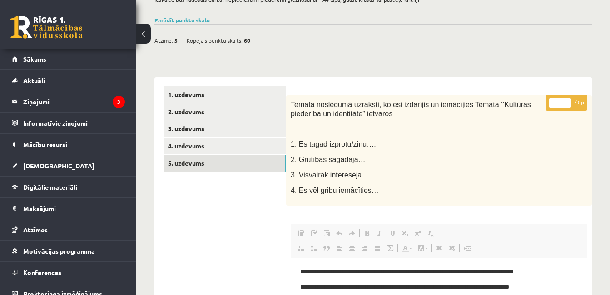
scroll to position [72, 0]
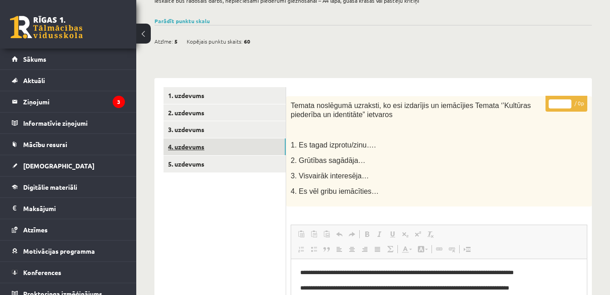
click at [246, 140] on link "4. uzdevums" at bounding box center [225, 147] width 122 height 17
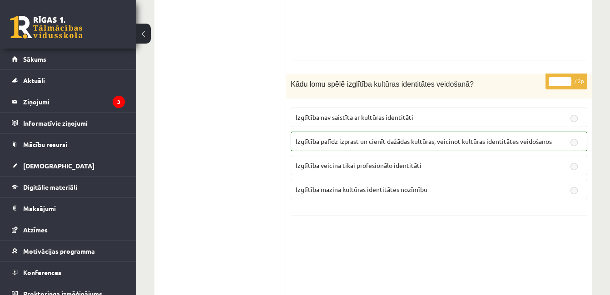
scroll to position [0, 0]
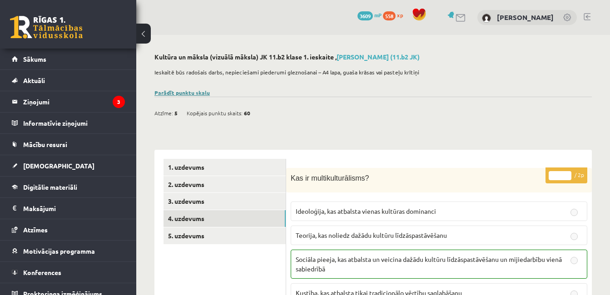
click at [195, 92] on link "Parādīt punktu skalu" at bounding box center [182, 92] width 55 height 7
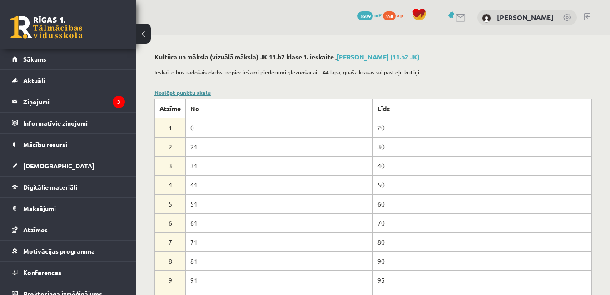
click at [195, 92] on link "Noslēpt punktu skalu" at bounding box center [183, 92] width 56 height 7
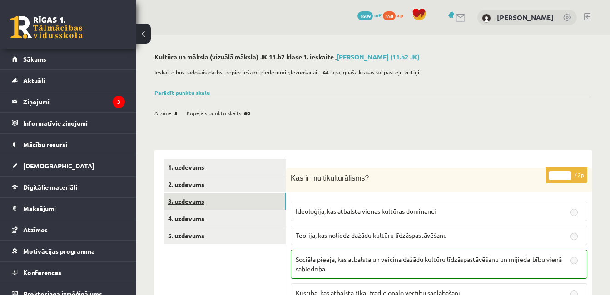
click at [179, 208] on link "3. uzdevums" at bounding box center [225, 201] width 122 height 17
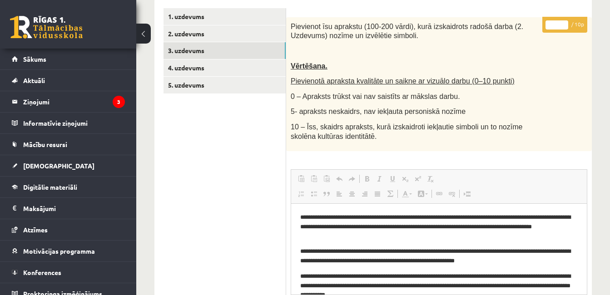
scroll to position [139, 0]
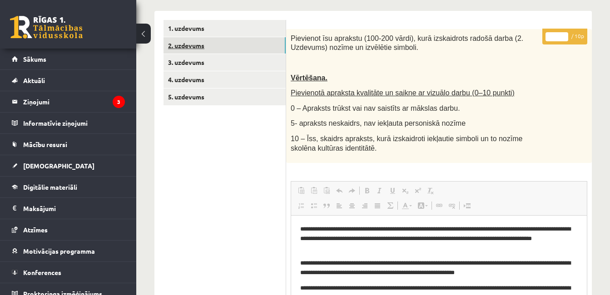
click at [215, 40] on link "2. uzdevums" at bounding box center [225, 45] width 122 height 17
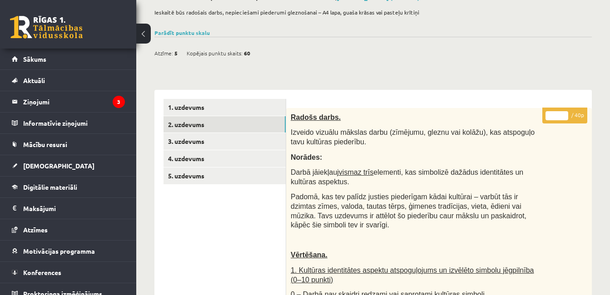
scroll to position [58, 0]
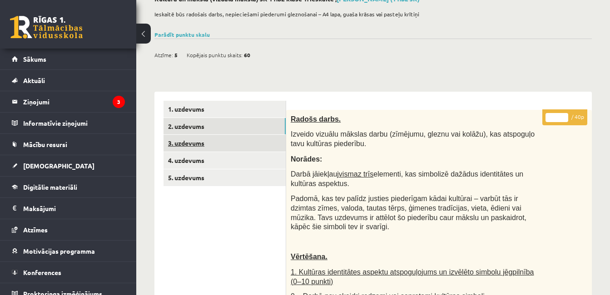
click at [255, 145] on link "3. uzdevums" at bounding box center [225, 143] width 122 height 17
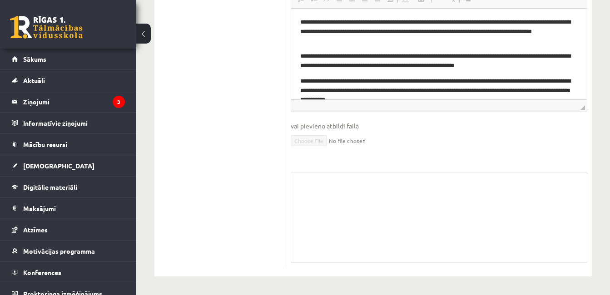
scroll to position [0, 0]
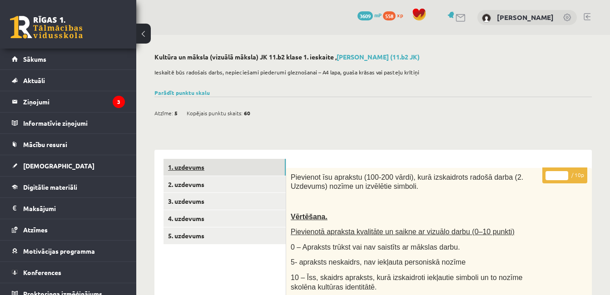
click at [204, 170] on link "1. uzdevums" at bounding box center [225, 167] width 122 height 17
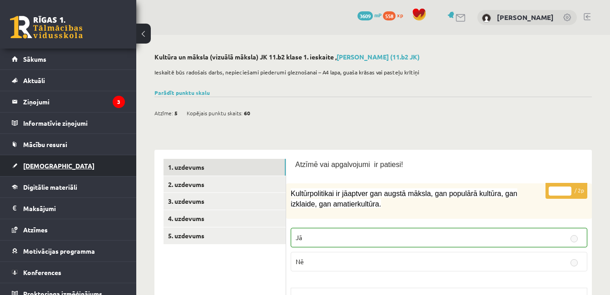
click at [56, 170] on link "[DEMOGRAPHIC_DATA]" at bounding box center [68, 165] width 113 height 21
